Goal: Information Seeking & Learning: Learn about a topic

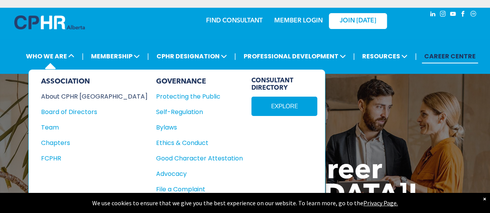
click at [67, 94] on div "About CPHR [GEOGRAPHIC_DATA]" at bounding box center [89, 97] width 96 height 10
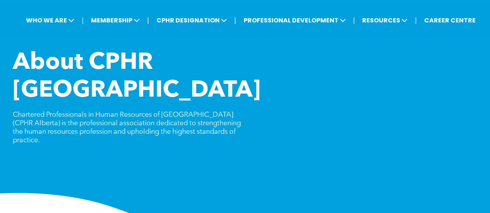
scroll to position [16, 0]
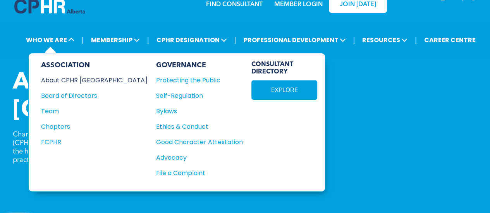
click at [69, 77] on div "About CPHR [GEOGRAPHIC_DATA]" at bounding box center [89, 80] width 96 height 10
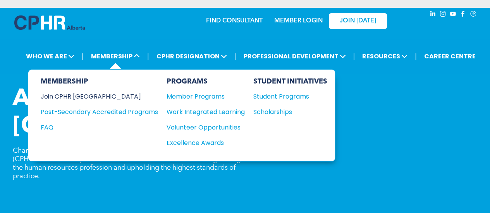
click at [87, 97] on div "Join CPHR [GEOGRAPHIC_DATA]" at bounding box center [94, 97] width 106 height 10
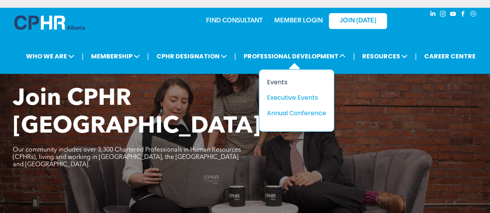
click at [278, 79] on div "Events" at bounding box center [293, 82] width 53 height 10
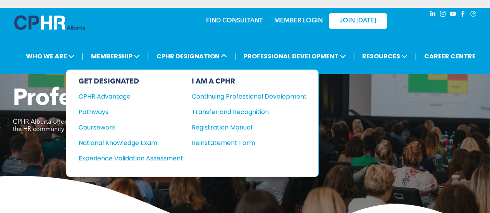
click at [375, 156] on div "Professional Development CPHR Alberta offers a wide range of events for our mem…" at bounding box center [245, 161] width 490 height 152
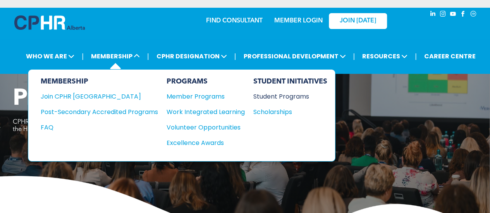
click at [278, 98] on div "Student Programs" at bounding box center [286, 97] width 67 height 10
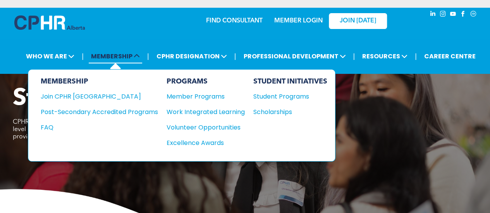
click at [129, 53] on span "MEMBERSHIP" at bounding box center [115, 56] width 53 height 14
click at [290, 97] on div "Student Programs" at bounding box center [286, 97] width 67 height 10
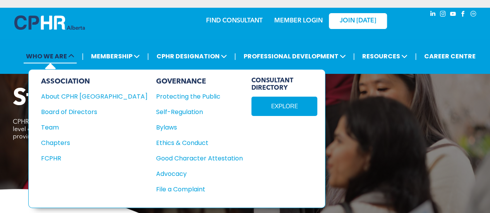
click at [58, 57] on span "WHO WE ARE" at bounding box center [50, 56] width 53 height 14
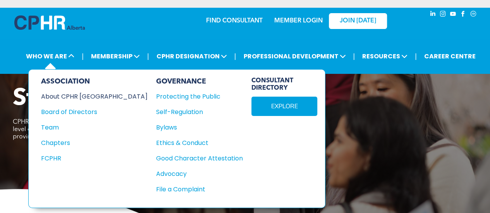
click at [67, 96] on div "About CPHR [GEOGRAPHIC_DATA]" at bounding box center [89, 97] width 96 height 10
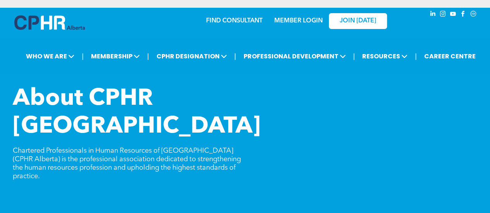
scroll to position [5, 0]
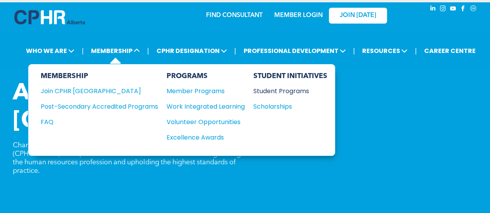
click at [267, 90] on div "Student Programs" at bounding box center [286, 91] width 67 height 10
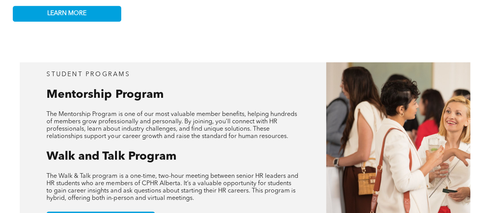
scroll to position [280, 0]
